Goal: Navigation & Orientation: Find specific page/section

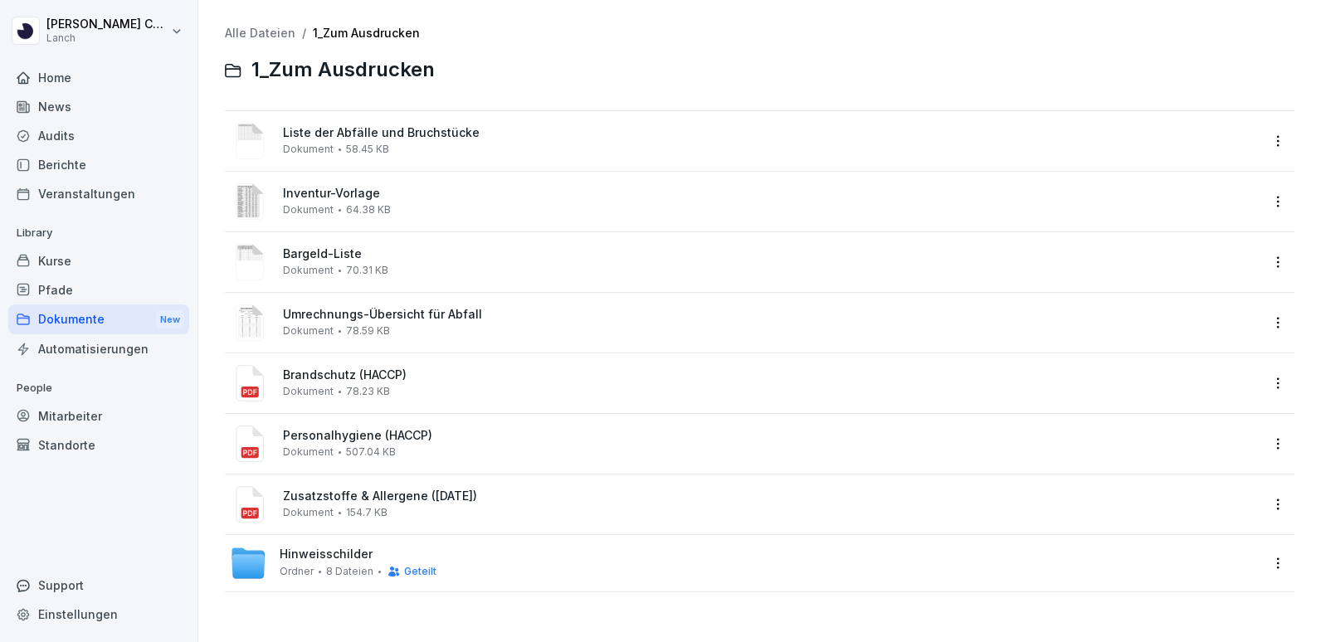
click at [65, 168] on div "Berichte" at bounding box center [98, 164] width 181 height 29
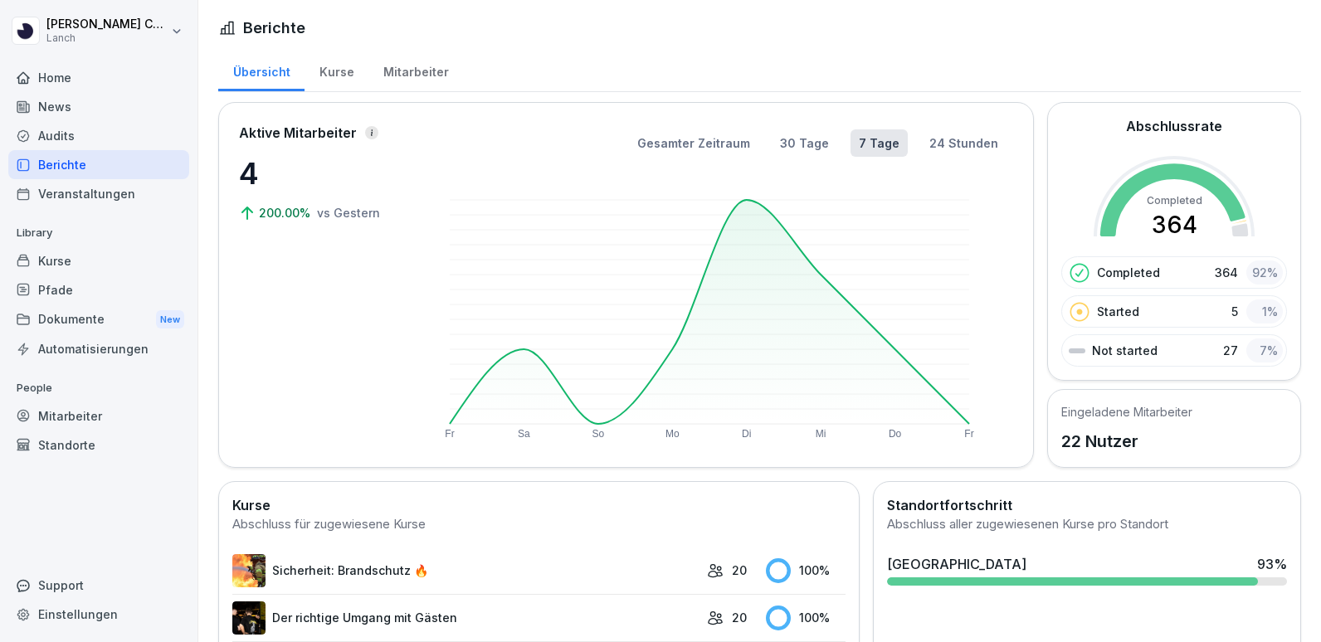
click at [403, 82] on div "Mitarbeiter" at bounding box center [415, 70] width 95 height 42
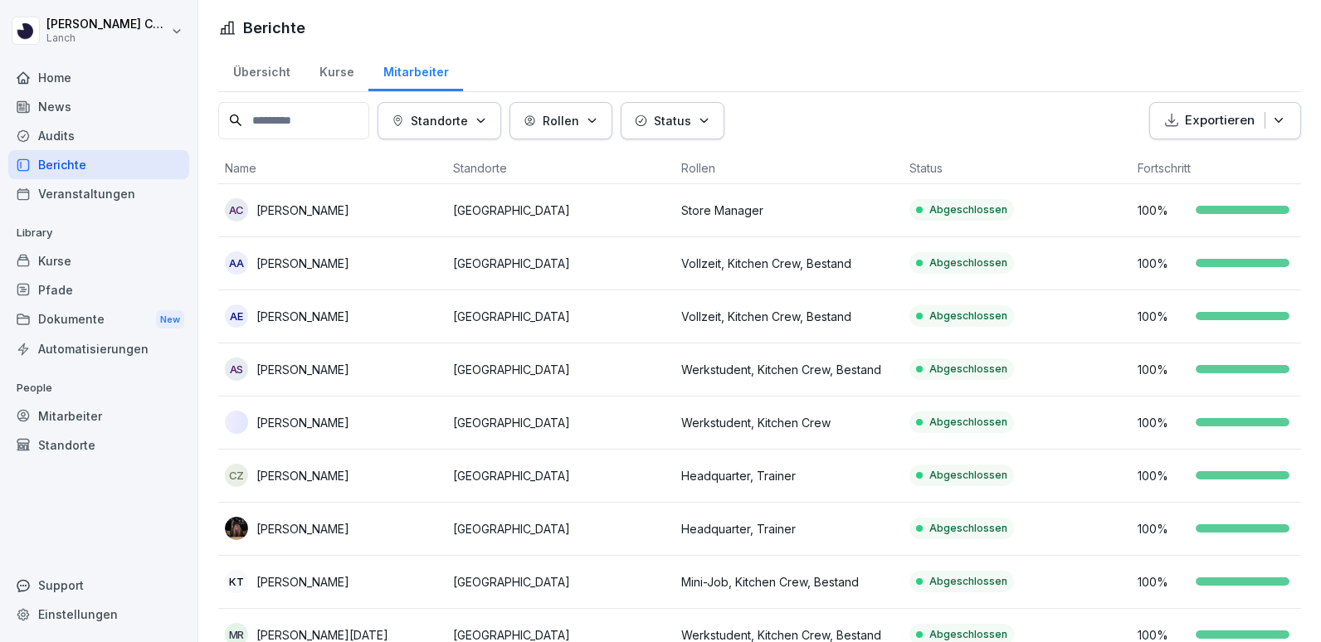
click at [87, 194] on div "Veranstaltungen" at bounding box center [98, 193] width 181 height 29
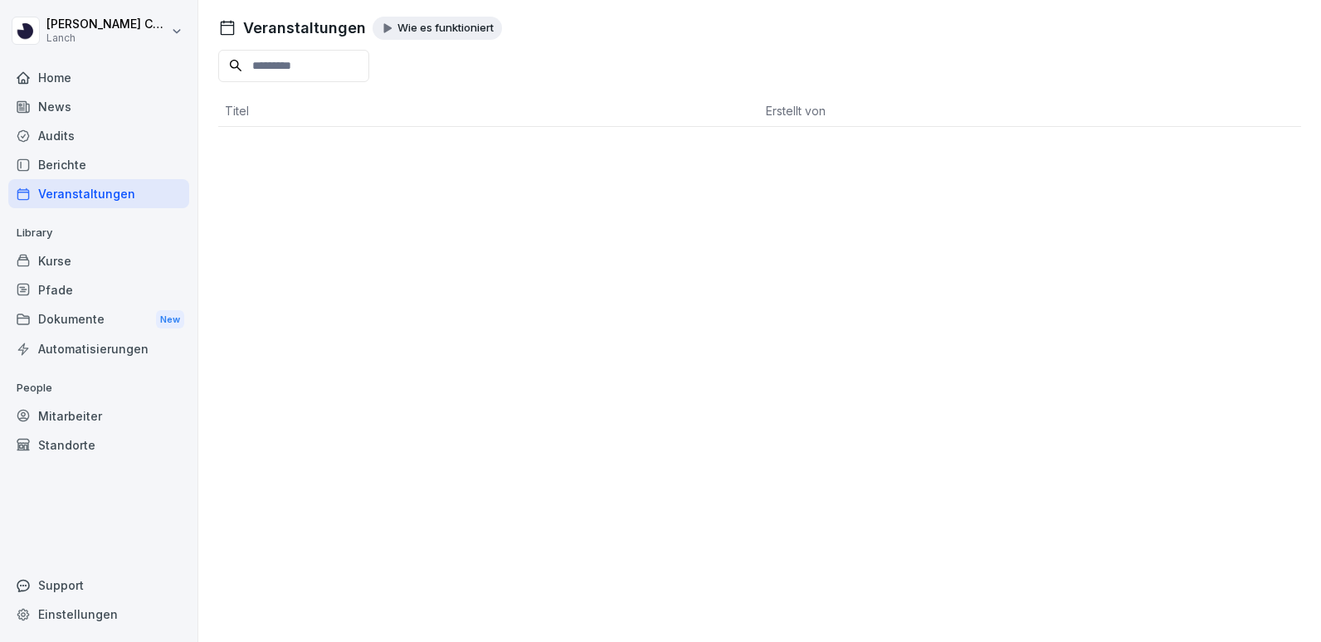
click at [71, 163] on div "Berichte" at bounding box center [98, 164] width 181 height 29
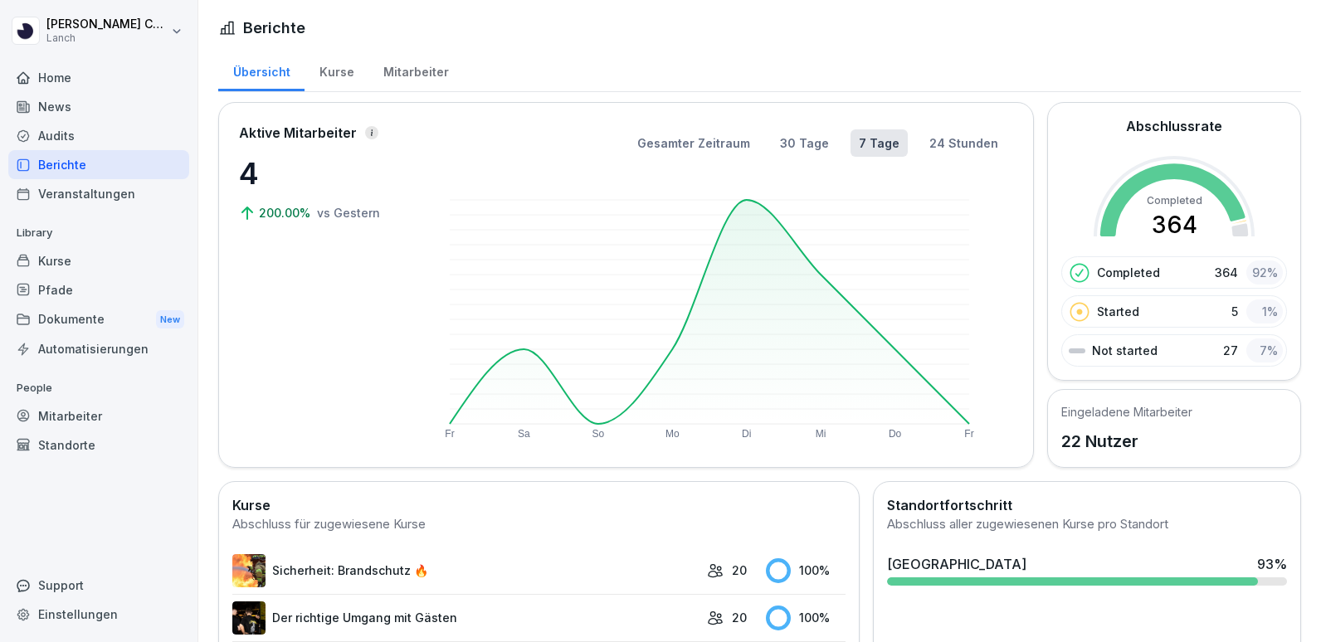
click at [416, 71] on div "Mitarbeiter" at bounding box center [415, 70] width 95 height 42
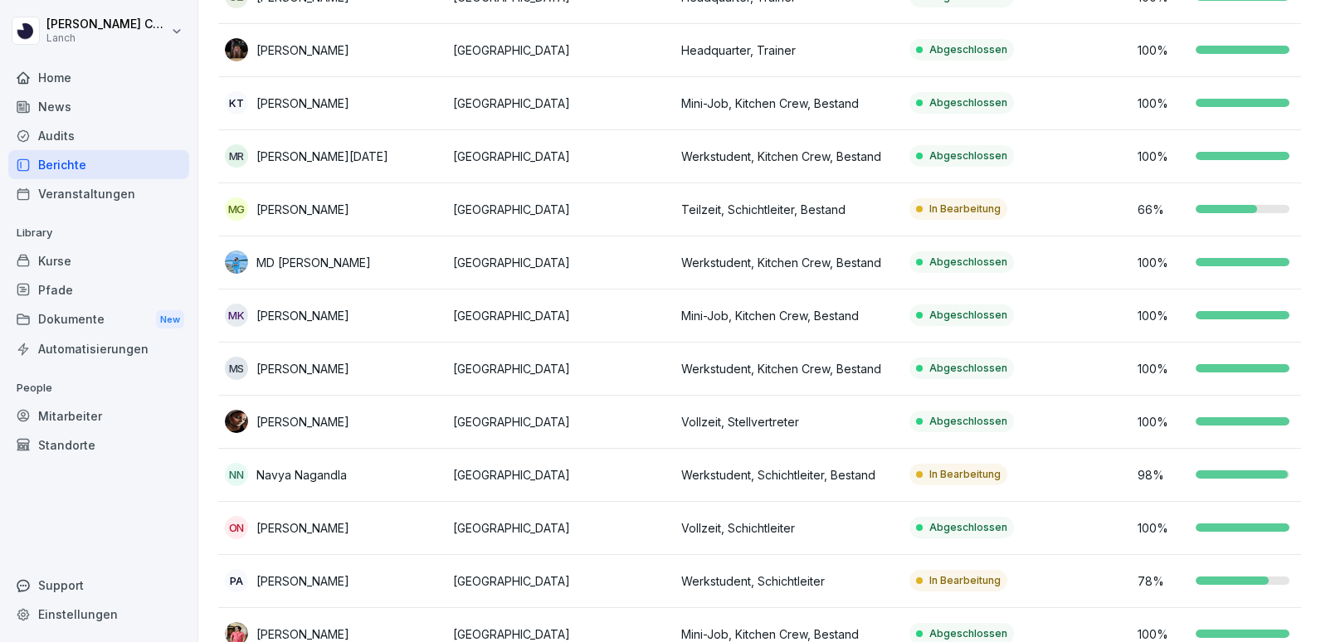
scroll to position [478, 0]
